Goal: Information Seeking & Learning: Understand process/instructions

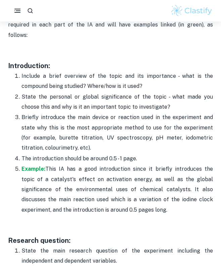
scroll to position [448, 0]
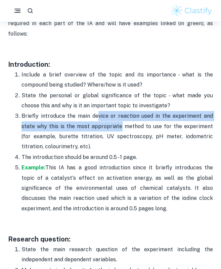
drag, startPoint x: 98, startPoint y: 109, endPoint x: 116, endPoint y: 116, distance: 20.0
click at [116, 116] on p "Briefly introduce the main device or reaction used in the experiment and state …" at bounding box center [116, 131] width 191 height 41
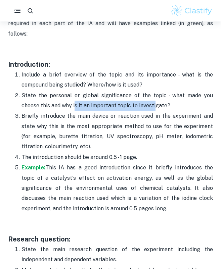
drag, startPoint x: 56, startPoint y: 91, endPoint x: 134, endPoint y: 95, distance: 78.2
click at [134, 95] on p "State the personal or global significance of the topic - what made you choose t…" at bounding box center [116, 100] width 191 height 20
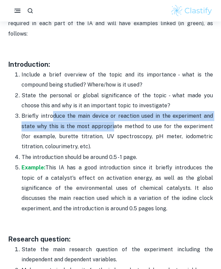
drag, startPoint x: 51, startPoint y: 105, endPoint x: 109, endPoint y: 115, distance: 59.6
click at [109, 115] on p "Briefly introduce the main device or reaction used in the experiment and state …" at bounding box center [116, 131] width 191 height 41
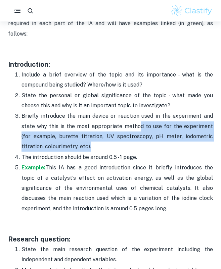
drag, startPoint x: 132, startPoint y: 120, endPoint x: 170, endPoint y: 137, distance: 42.0
click at [170, 137] on p "Briefly introduce the main device or reaction used in the experiment and state …" at bounding box center [116, 131] width 191 height 41
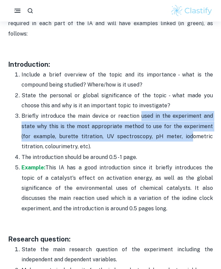
drag, startPoint x: 141, startPoint y: 106, endPoint x: 171, endPoint y: 123, distance: 34.0
click at [171, 123] on p "Briefly introduce the main device or reaction used in the experiment and state …" at bounding box center [116, 131] width 191 height 41
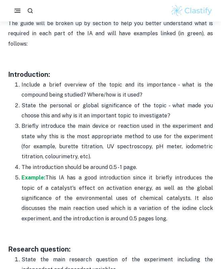
scroll to position [439, 0]
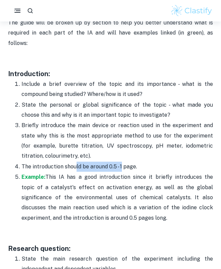
drag, startPoint x: 76, startPoint y: 157, endPoint x: 120, endPoint y: 155, distance: 44.3
click at [120, 162] on p "The introduction should be around 0.5 - 1 page." at bounding box center [116, 167] width 191 height 10
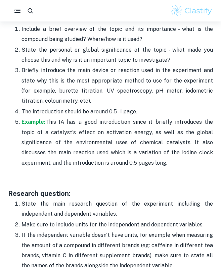
scroll to position [470, 0]
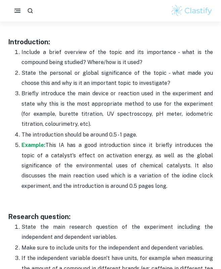
drag, startPoint x: 42, startPoint y: 45, endPoint x: 148, endPoint y: 53, distance: 106.9
click at [148, 53] on p "Include a brief overview of the topic and its importance - what is the compound…" at bounding box center [116, 57] width 191 height 20
drag, startPoint x: 148, startPoint y: 53, endPoint x: 17, endPoint y: 28, distance: 133.7
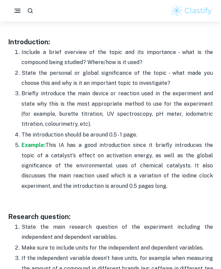
click at [36, 47] on p "Include a brief overview of the topic and its importance - what is the compound…" at bounding box center [116, 57] width 191 height 20
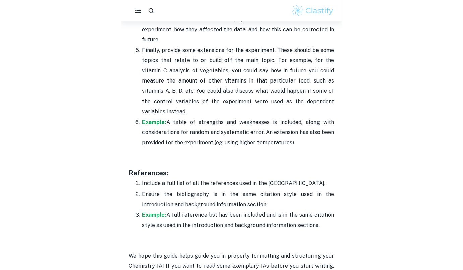
scroll to position [2342, 0]
